Goal: Information Seeking & Learning: Learn about a topic

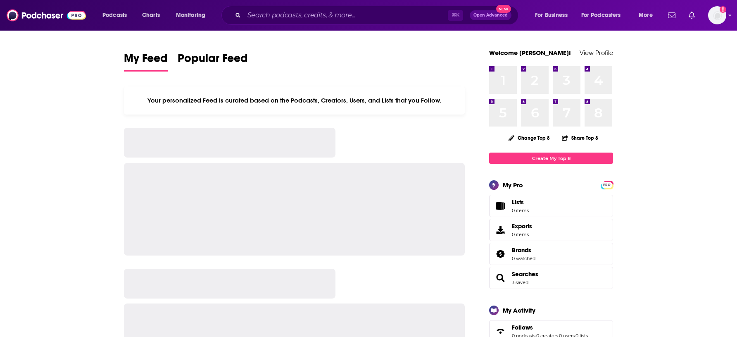
click at [264, 17] on input "Search podcasts, credits, & more..." at bounding box center [346, 15] width 204 height 13
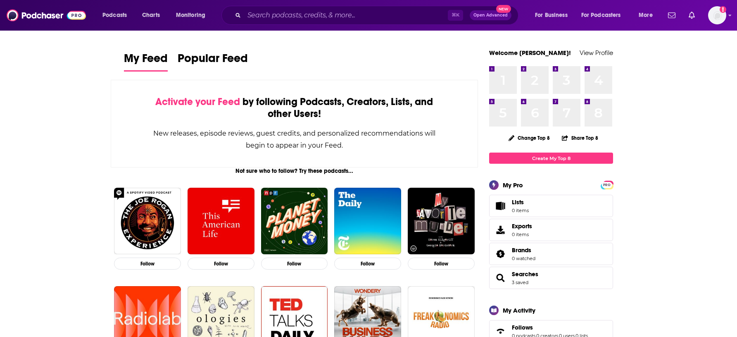
click at [293, 15] on input "Search podcasts, credits, & more..." at bounding box center [346, 15] width 204 height 13
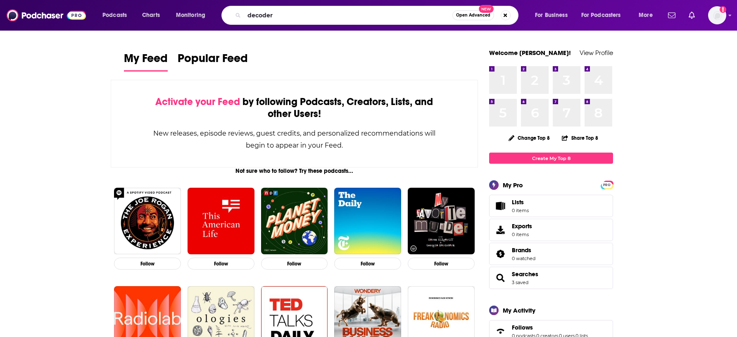
type input "decoder"
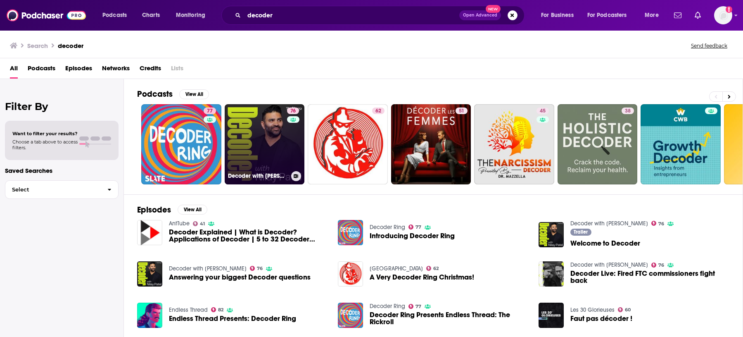
click at [262, 165] on link "76 Decoder with [PERSON_NAME]" at bounding box center [265, 144] width 80 height 80
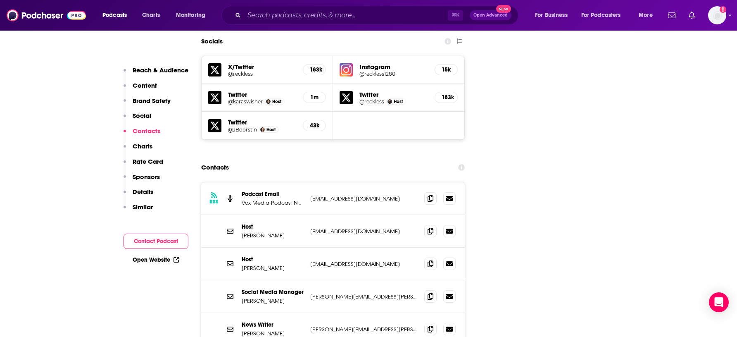
scroll to position [969, 0]
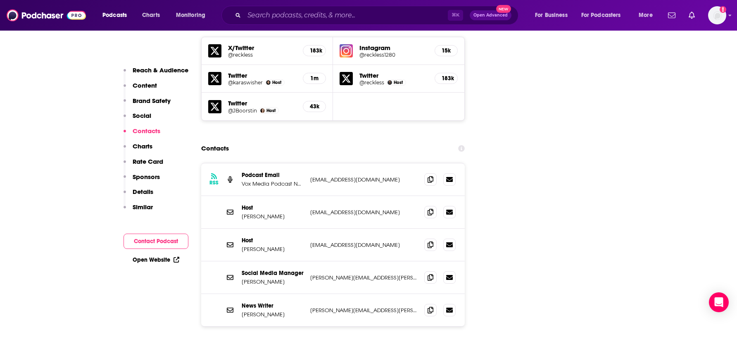
click at [429, 176] on icon at bounding box center [431, 179] width 6 height 7
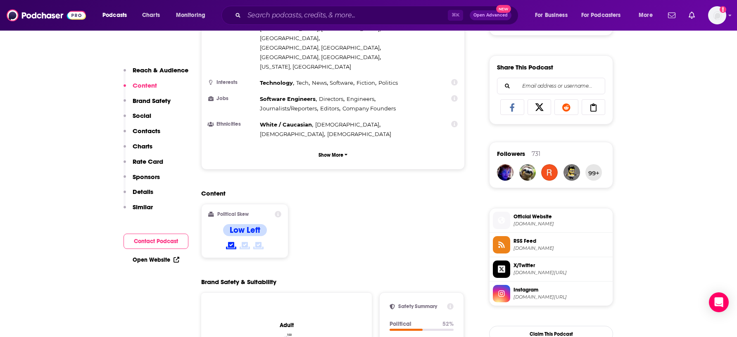
scroll to position [321, 0]
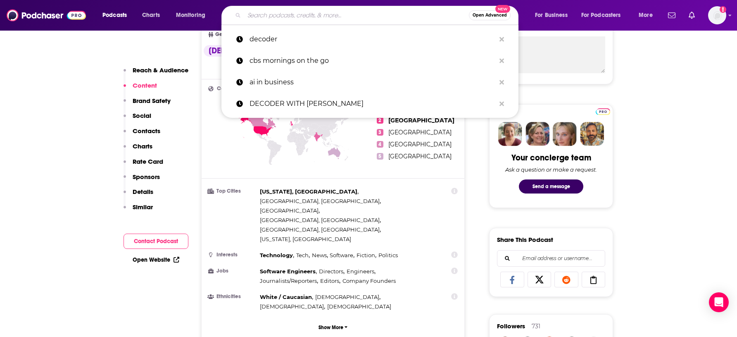
click at [290, 15] on input "Search podcasts, credits, & more..." at bounding box center [356, 15] width 225 height 13
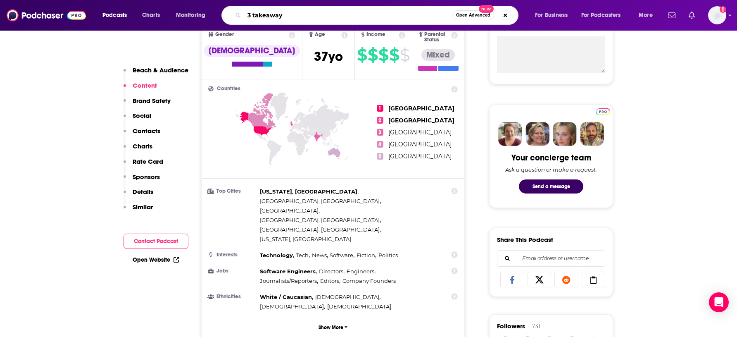
type input "3 takeaways"
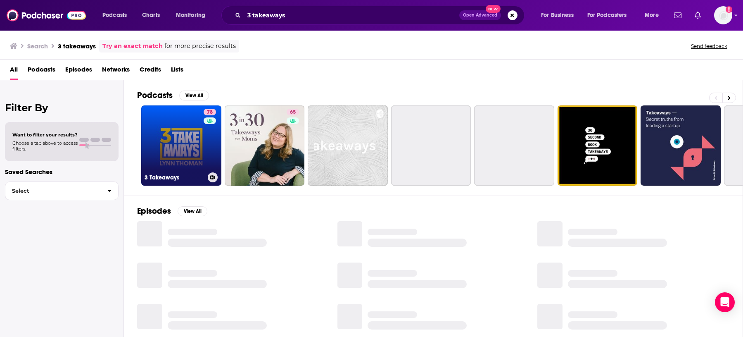
click at [181, 133] on link "78 3 Takeaways" at bounding box center [181, 145] width 80 height 80
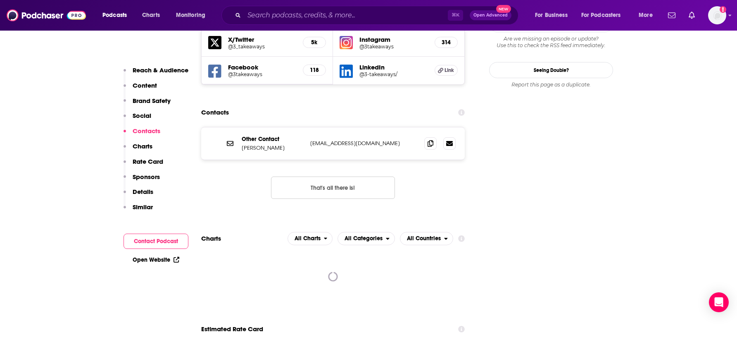
scroll to position [968, 0]
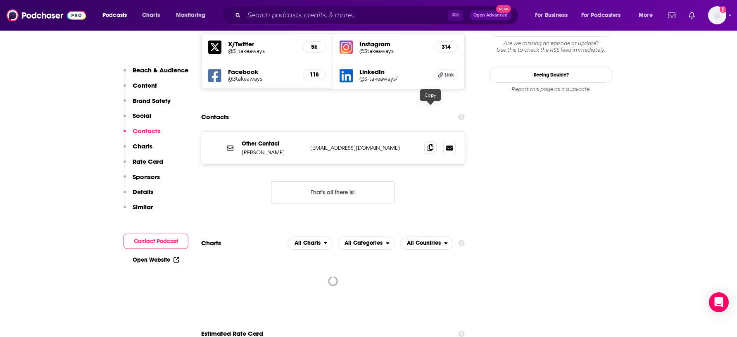
click at [428, 141] on span at bounding box center [430, 147] width 12 height 12
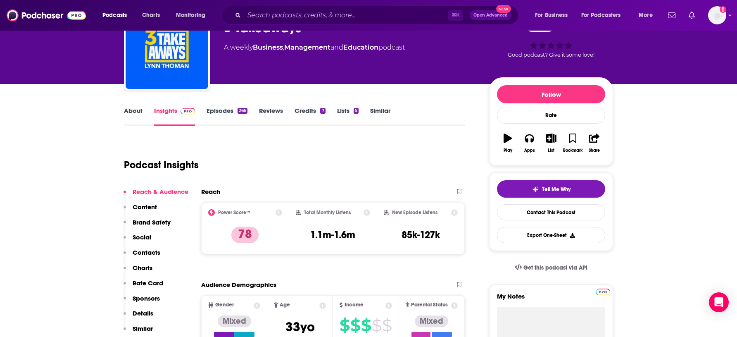
scroll to position [0, 0]
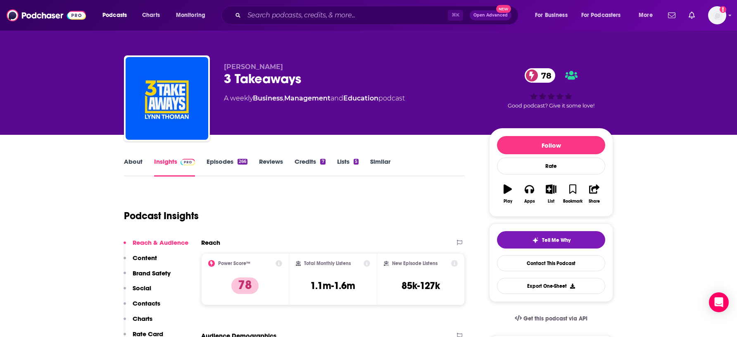
click at [223, 166] on link "Episodes 266" at bounding box center [227, 166] width 41 height 19
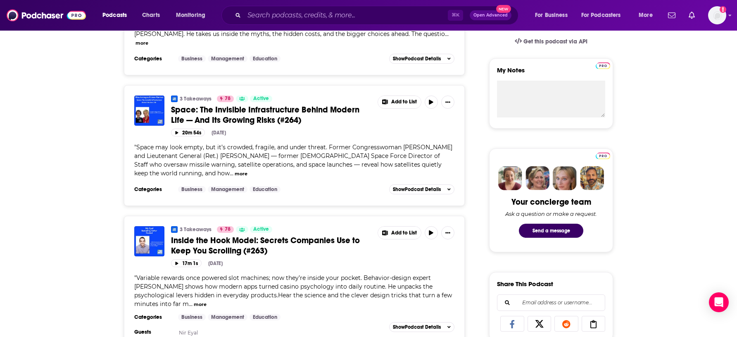
scroll to position [277, 0]
